Goal: Navigation & Orientation: Find specific page/section

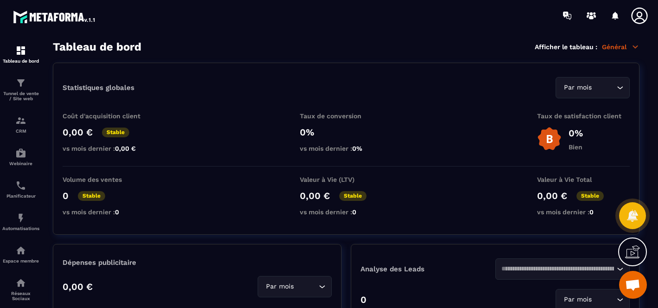
scroll to position [1778, 0]
click at [28, 191] on div "Planificateur" at bounding box center [20, 189] width 37 height 19
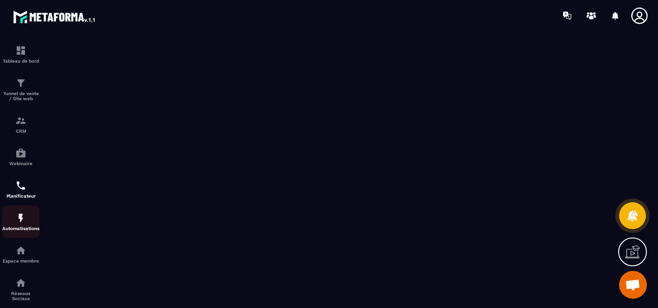
click at [22, 223] on img at bounding box center [20, 217] width 11 height 11
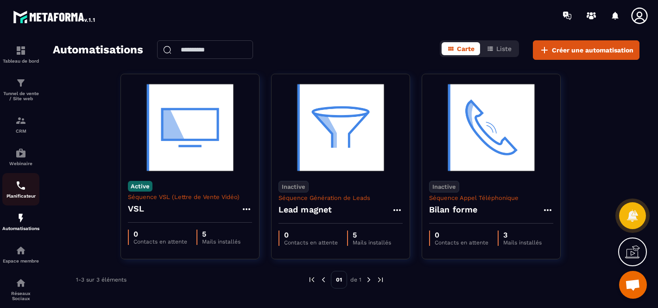
click at [23, 191] on img at bounding box center [20, 185] width 11 height 11
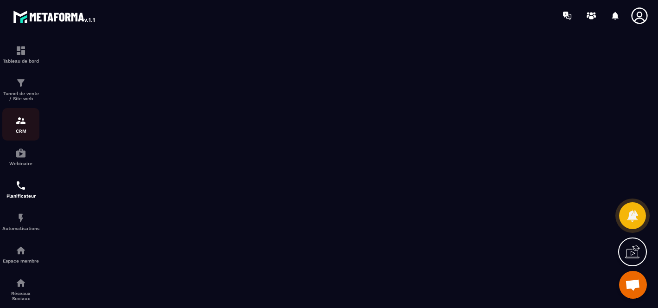
click at [19, 126] on img at bounding box center [20, 120] width 11 height 11
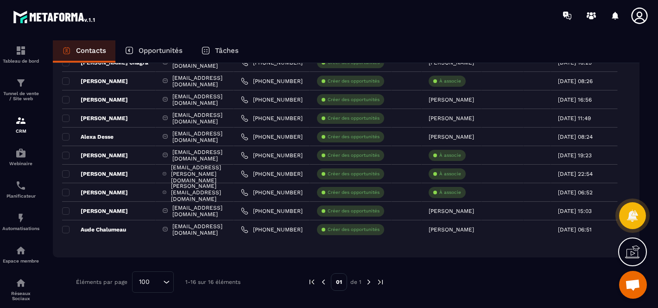
scroll to position [43, 0]
